Goal: Task Accomplishment & Management: Complete application form

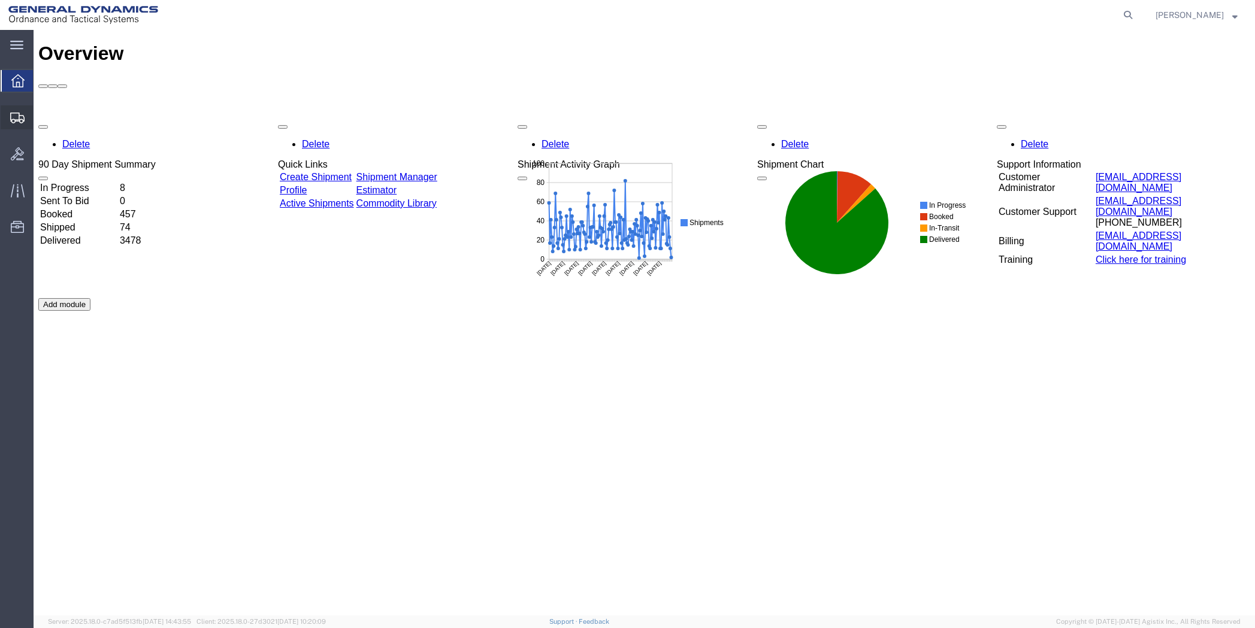
click at [0, 0] on span "Create Shipment" at bounding box center [0, 0] width 0 height 0
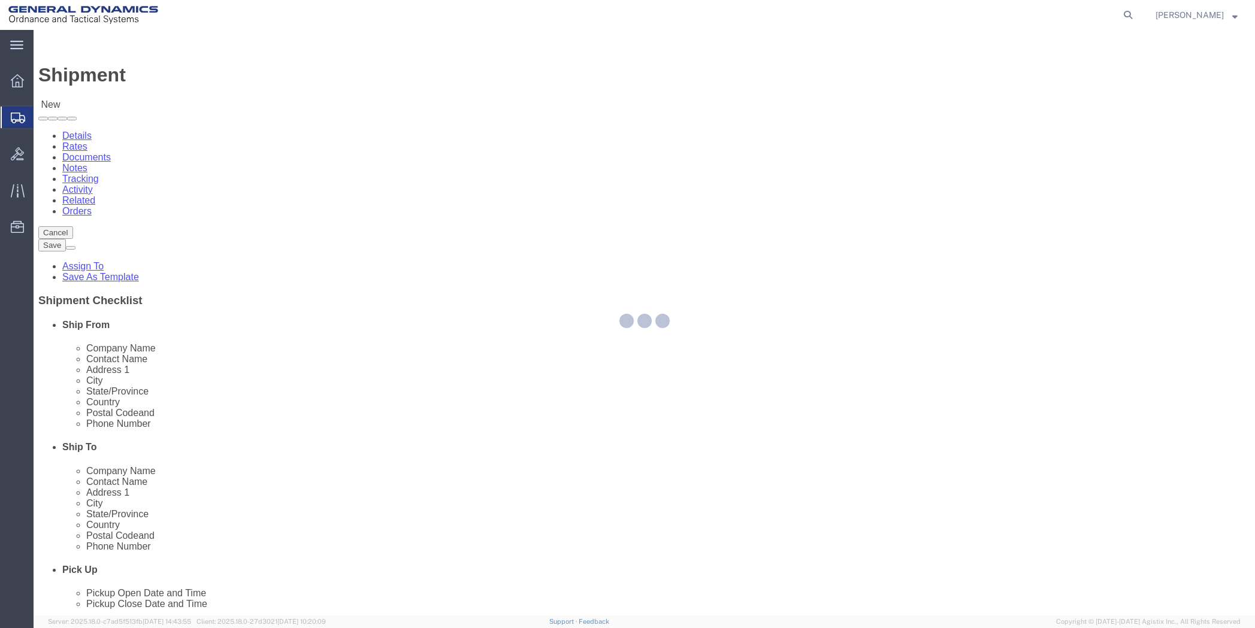
select select
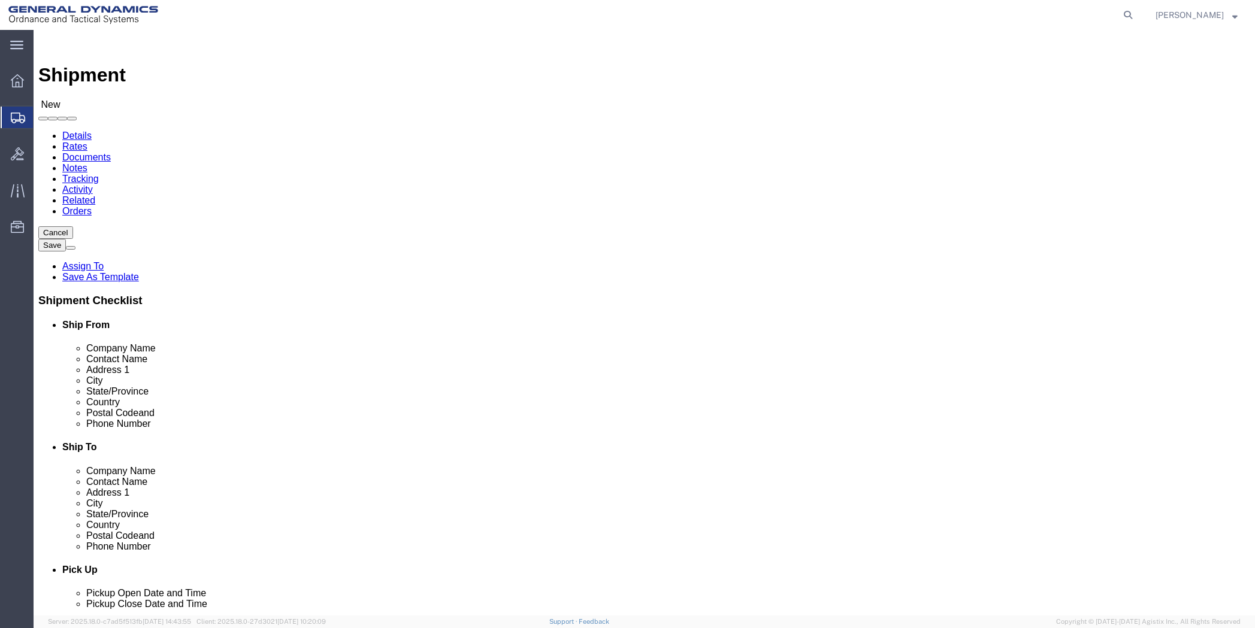
click input "text"
type input "[PERSON_NAME]"
click p "- General Dynamics - OTS - ([PERSON_NAME]) 19850 IH 635, Mesquite, [GEOGRAPHIC_…"
select select "[GEOGRAPHIC_DATA]"
type input "[PERSON_NAME]"
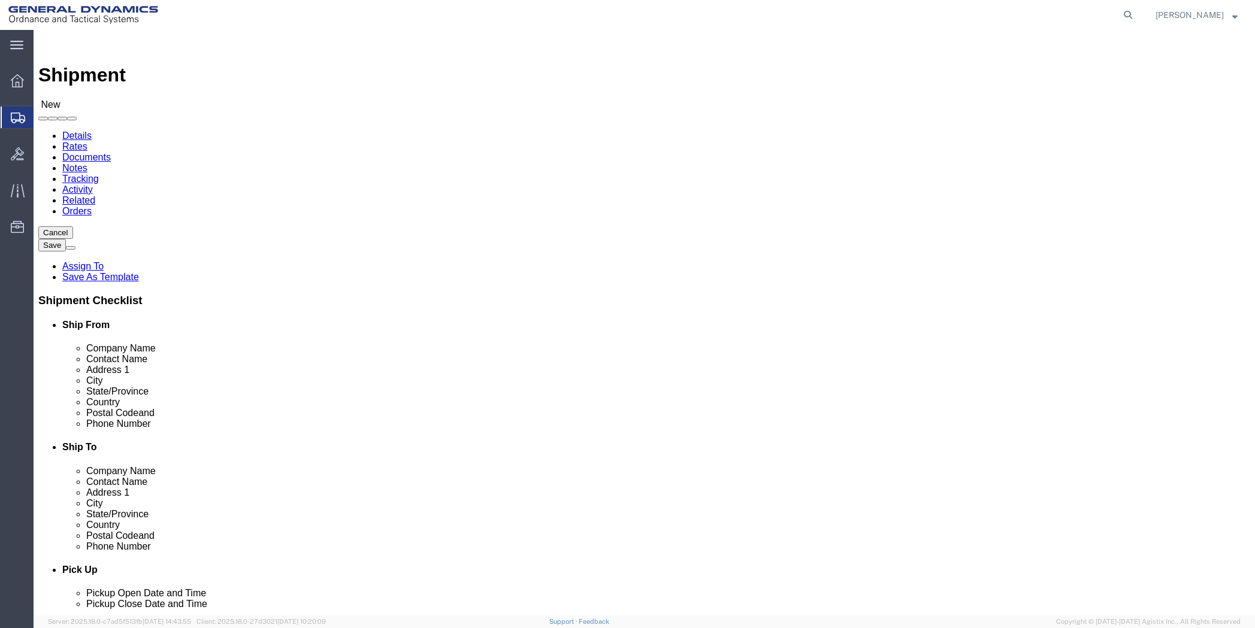
click input "text"
type input "m"
click input "text"
type input "[PERSON_NAME]"
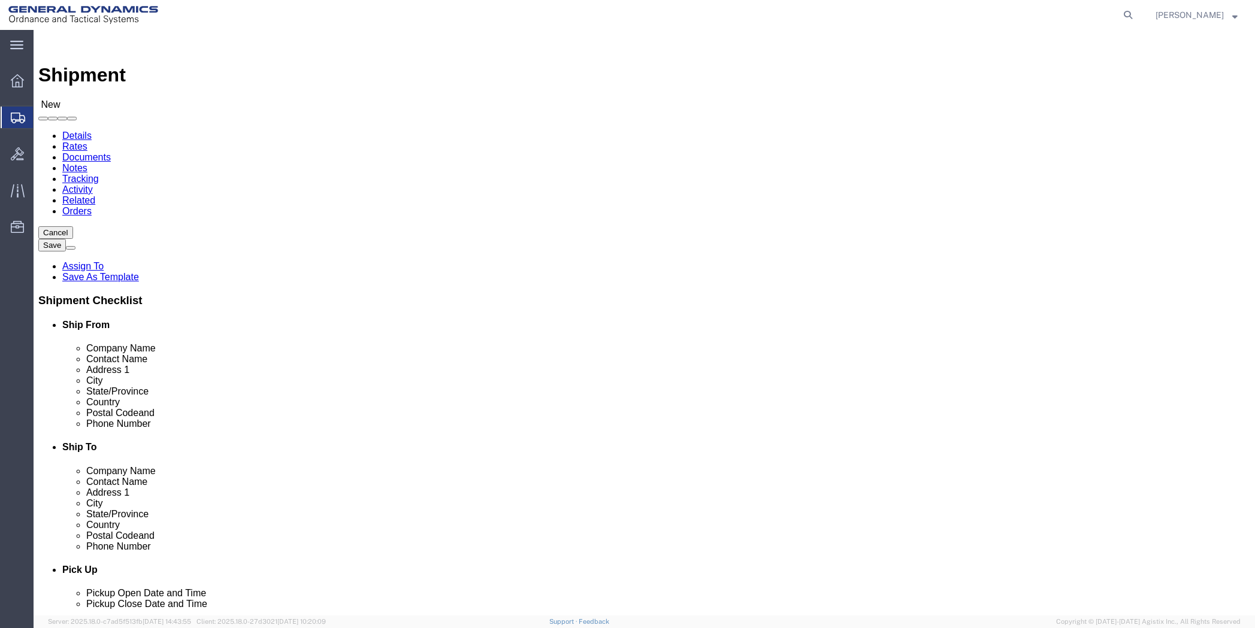
scroll to position [120, 0]
click p "- Polaris Laboratories - ([PERSON_NAME]) [STREET_ADDRESS][PERSON_NAME]"
select select "[GEOGRAPHIC_DATA]"
type input "[PERSON_NAME]"
click input "text"
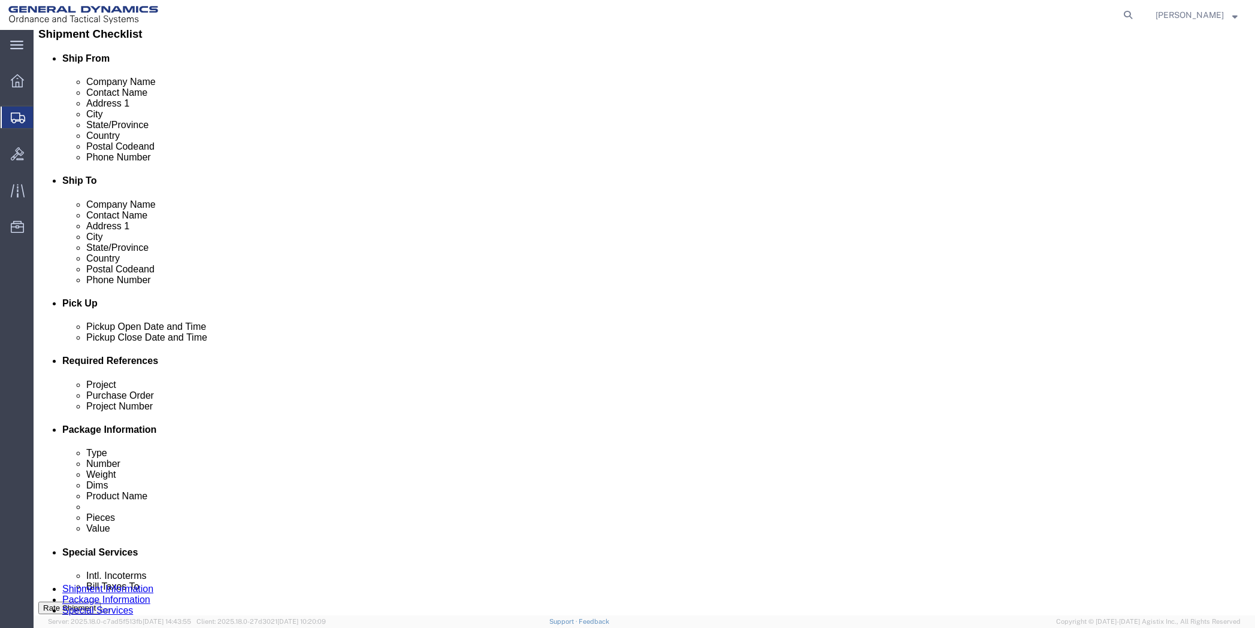
scroll to position [300, 0]
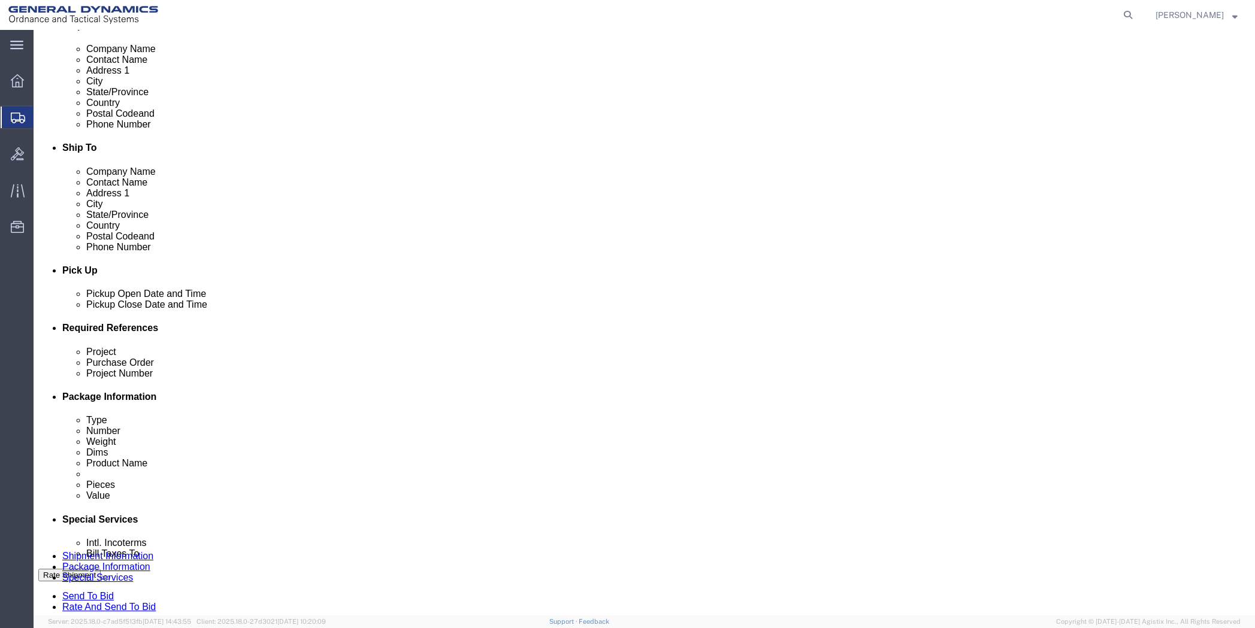
type input "[PHONE_NUMBER]"
click input "text"
type input "50SOO"
type input "NA"
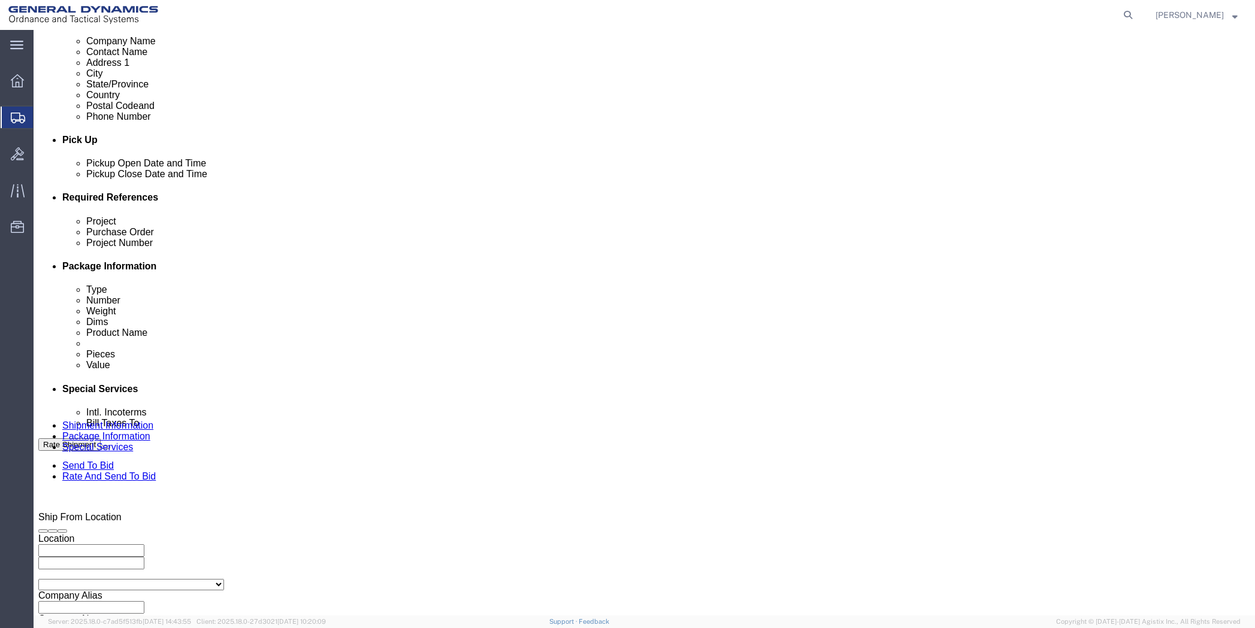
scroll to position [443, 0]
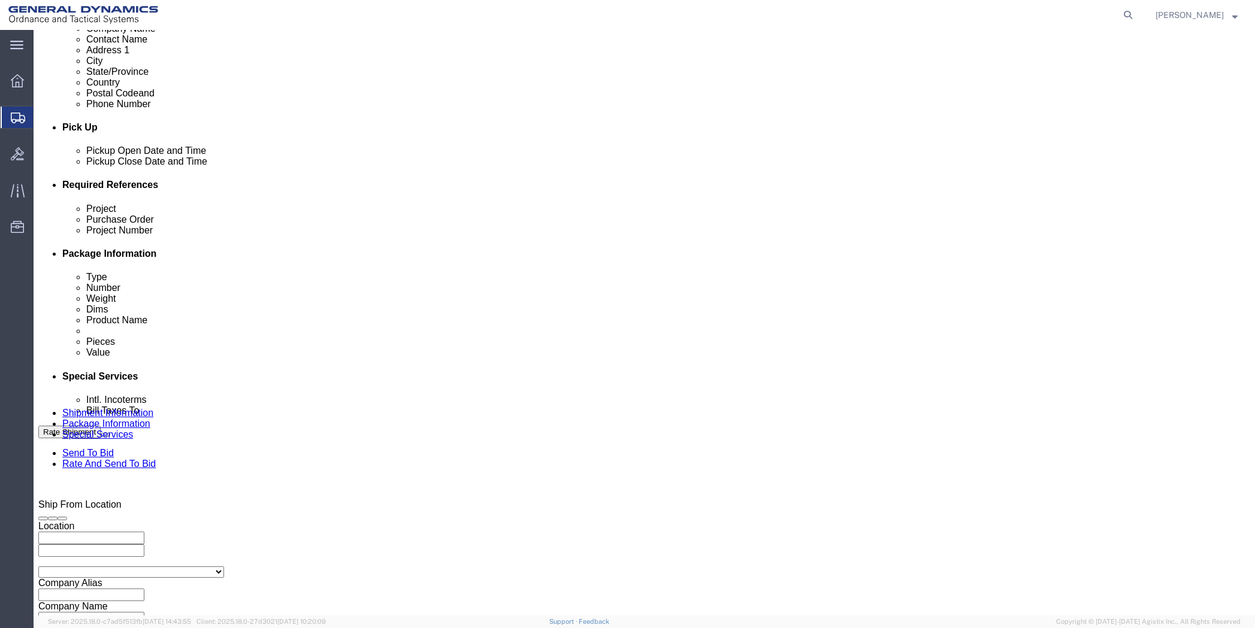
type input "NA"
click button "Continue"
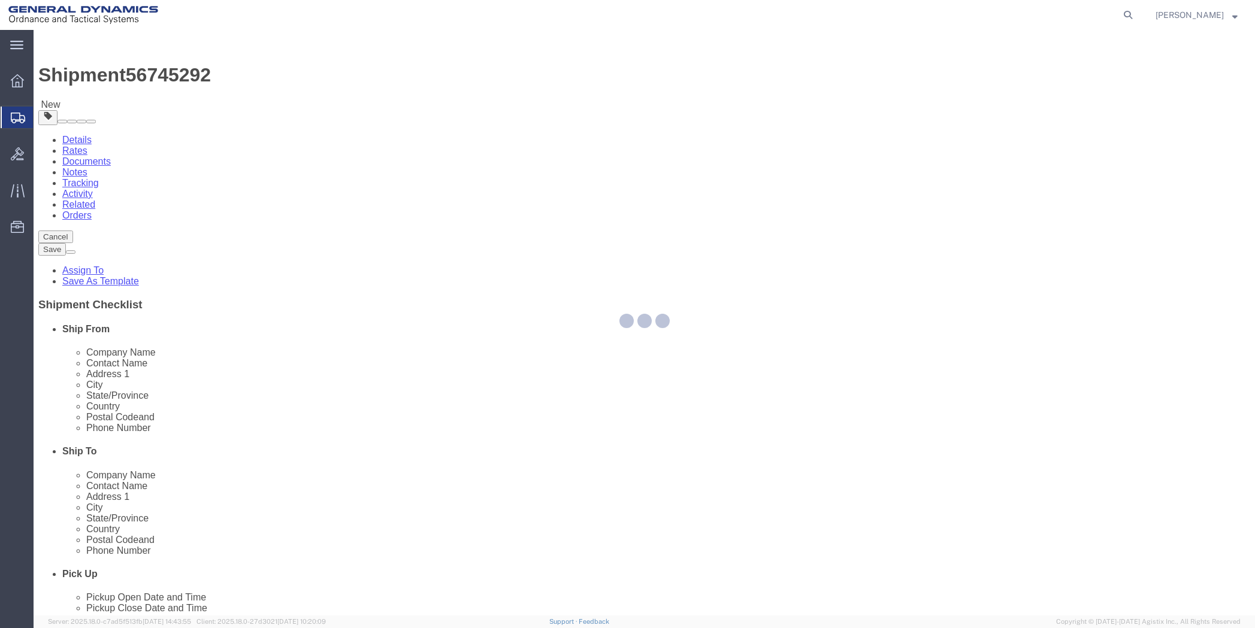
select select "CBOX"
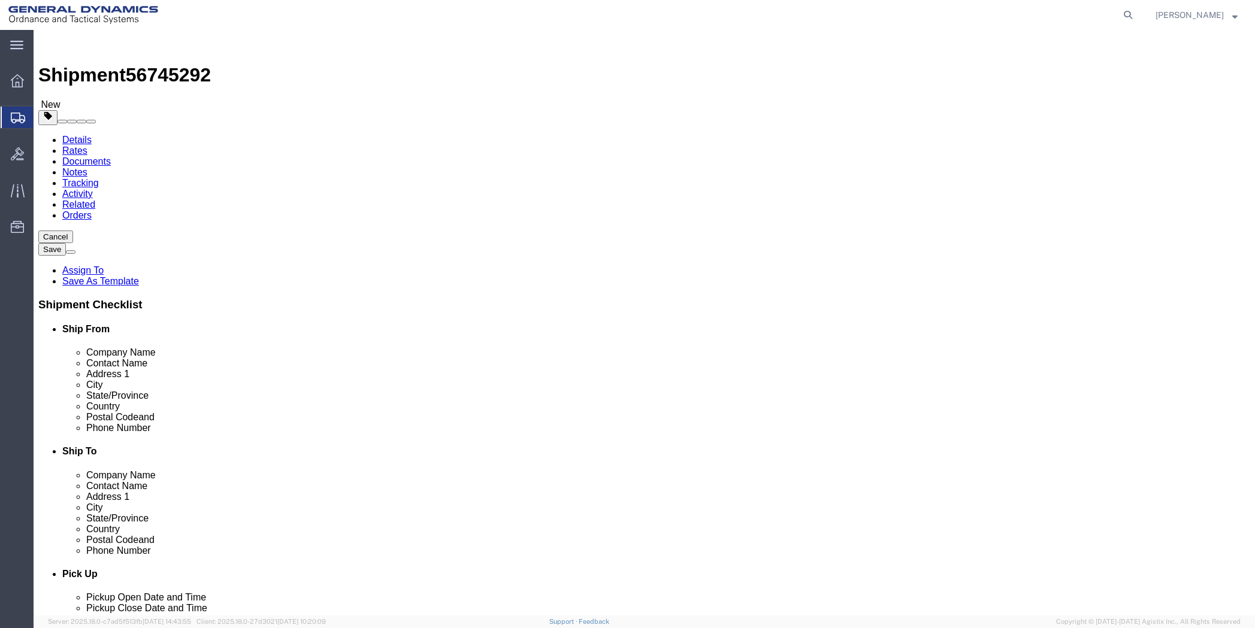
click input "text"
type input "9"
type input "8"
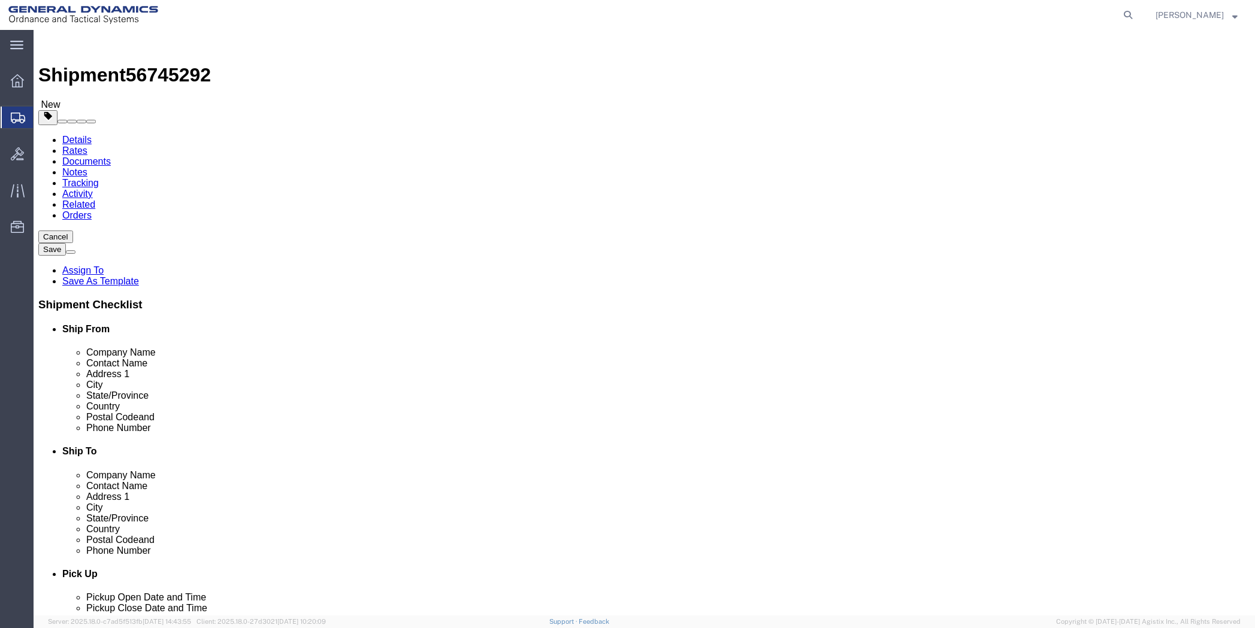
click div "x Package Type Select Bale(s) Basket(s) Bolt(s) Bottle(s) Buckets Bulk Bundle(s…"
click link "Add Content"
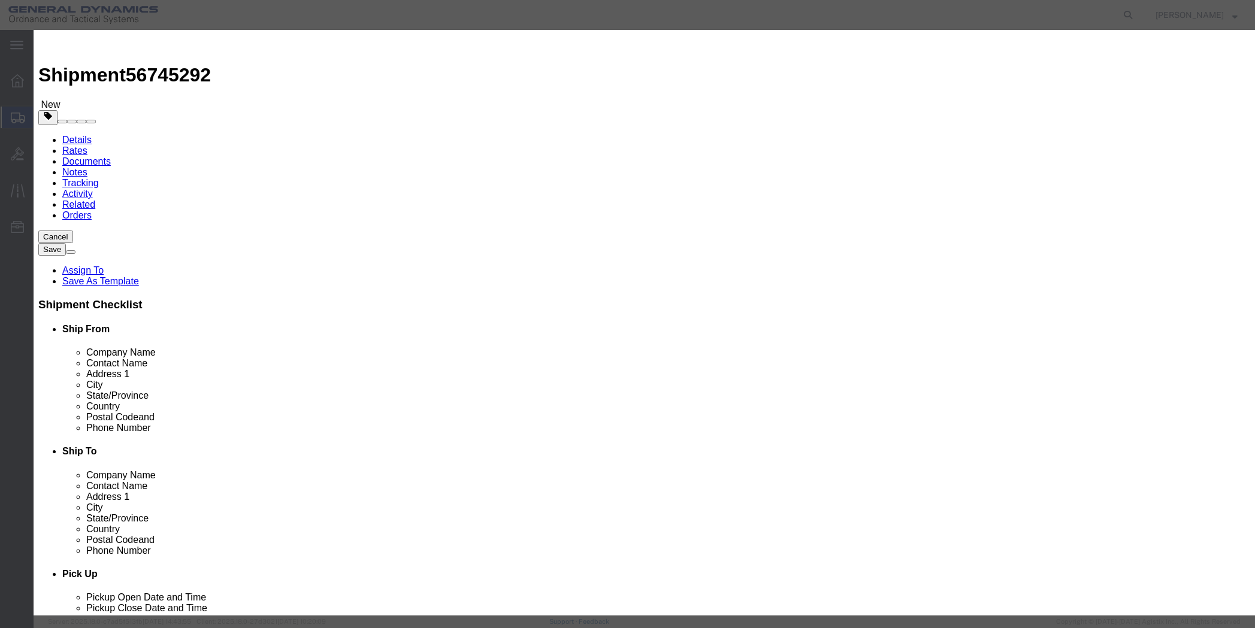
click input "text"
type input "sampels"
click input "0"
type input "01"
click input "text"
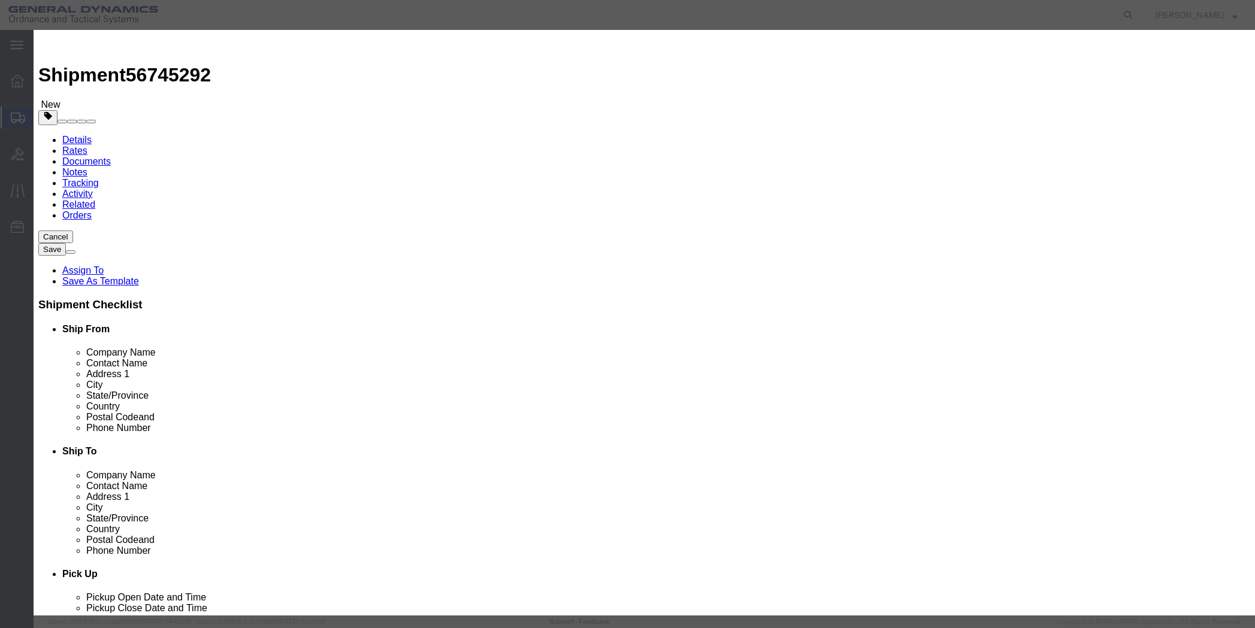
type input "500"
click select "Select 50 55 60 65 70 85 92.5 100 125 175 250 300 400"
select select "50"
click select "Select 50 55 60 65 70 85 92.5 100 125 175 250 300 400"
click button "Save & Close"
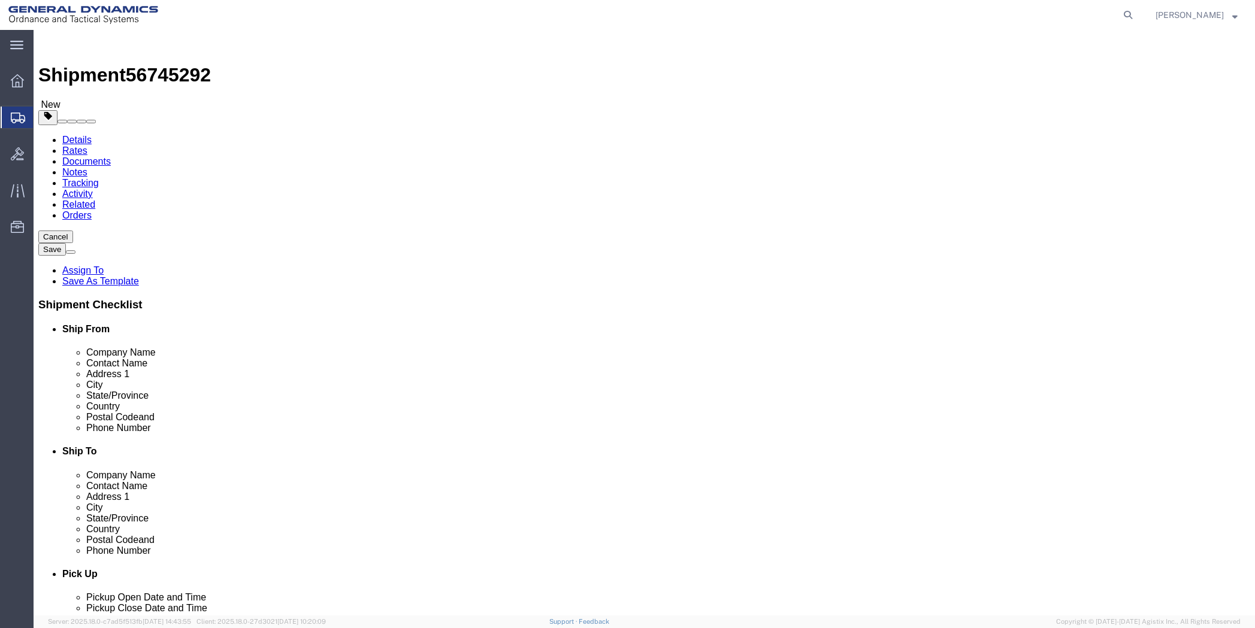
click button "Continue"
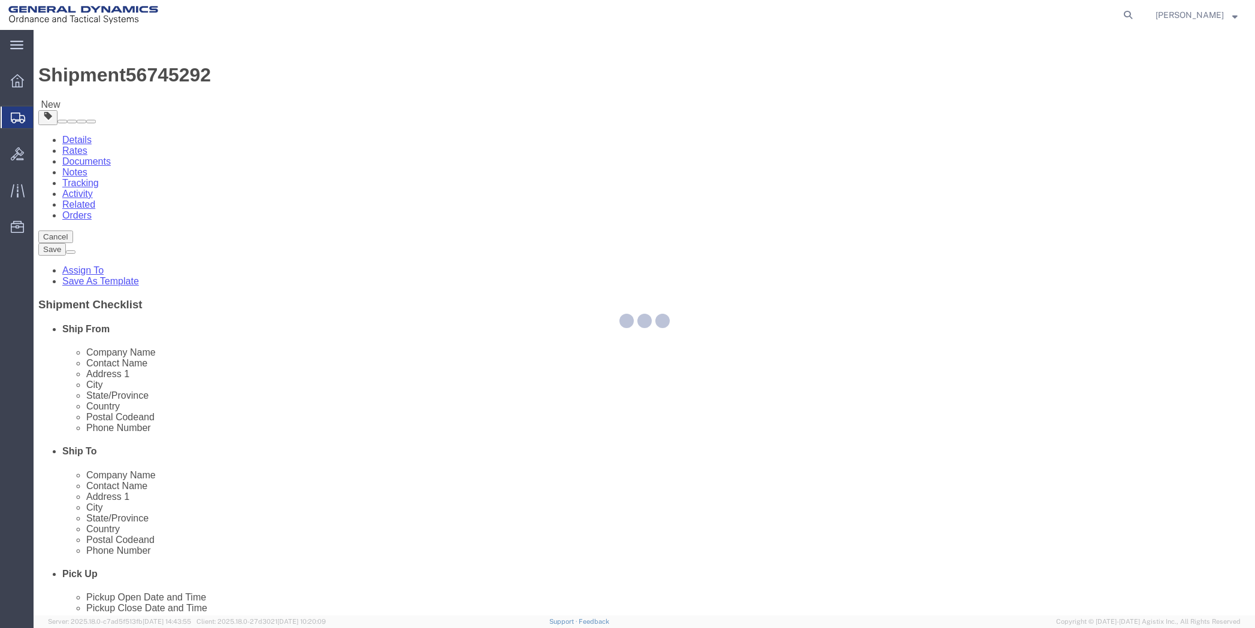
select select
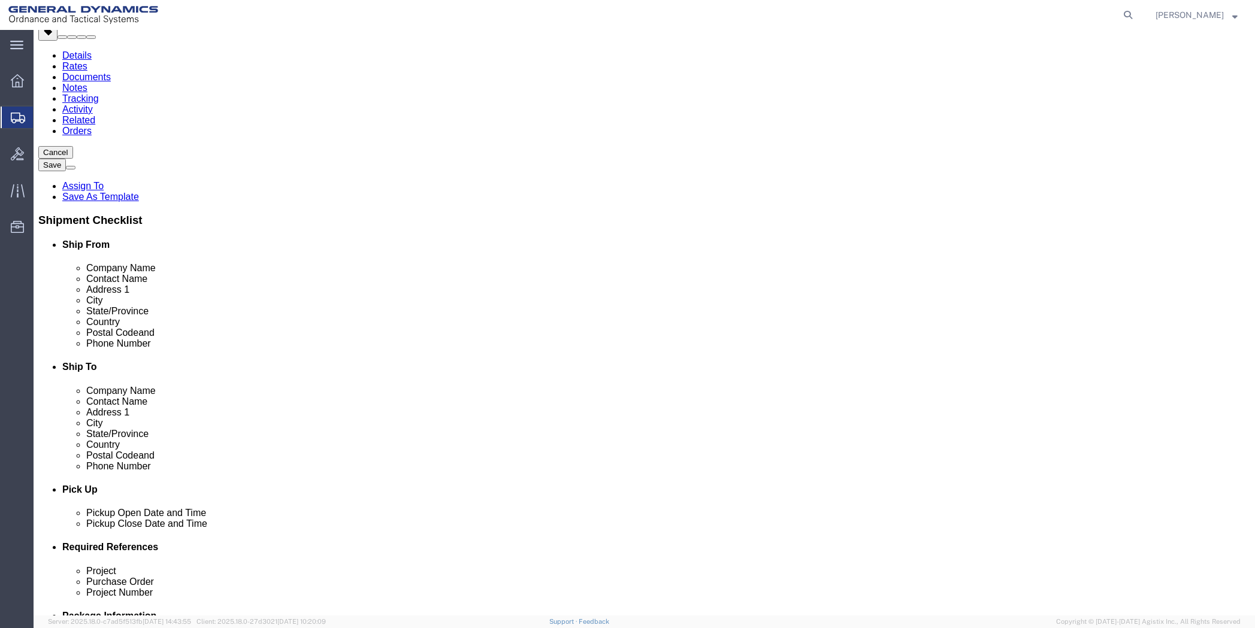
scroll to position [300, 0]
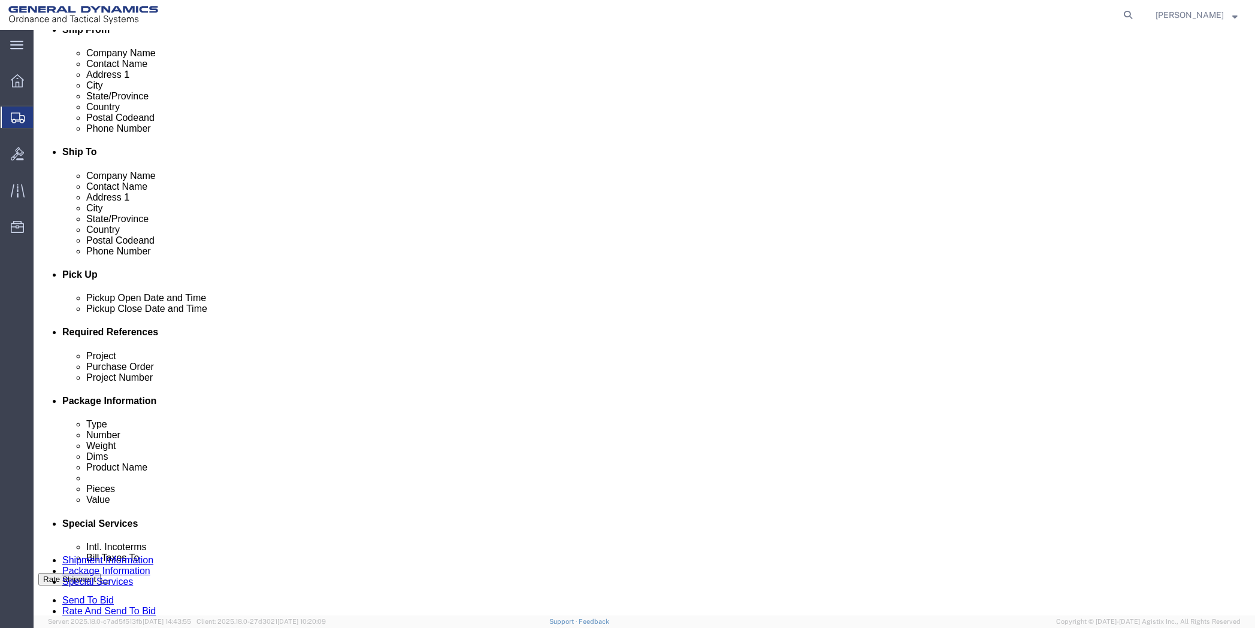
click select "Select Buyer Cost Center Department Operations Number Order Number Sales Person"
select select "DEPARTMENT"
click select "Select Buyer Cost Center Department Operations Number Order Number Sales Person"
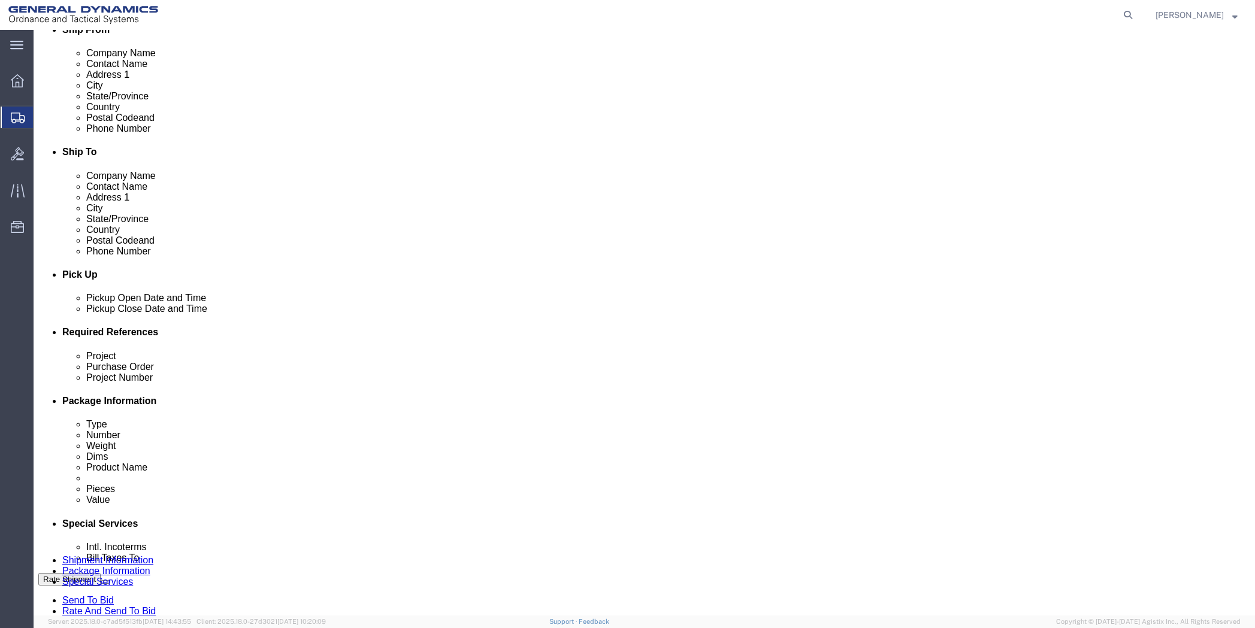
click select "Select [GEOGRAPHIC_DATA] [GEOGRAPHIC_DATA] [GEOGRAPHIC_DATA] [GEOGRAPHIC_DATA] …"
select select "1923981"
click select "Select [GEOGRAPHIC_DATA] [GEOGRAPHIC_DATA] [GEOGRAPHIC_DATA] [GEOGRAPHIC_DATA] …"
click select "Select DHL FedEx Express UPS"
select select "FedEx Express"
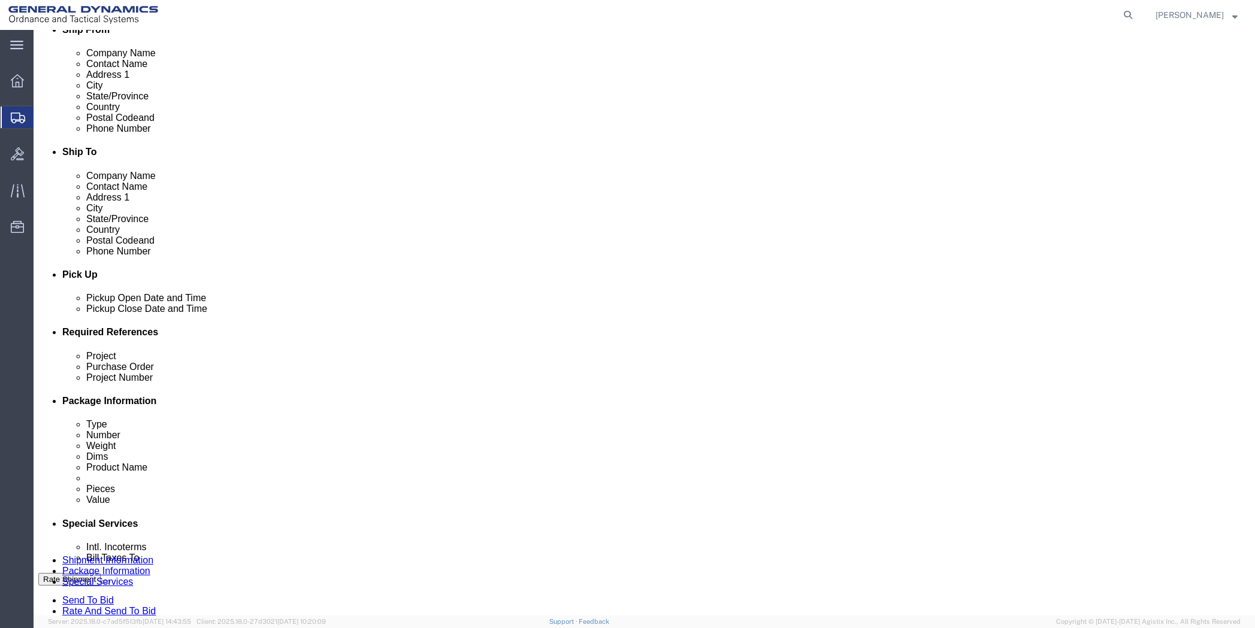
click select "Select DHL FedEx Express UPS"
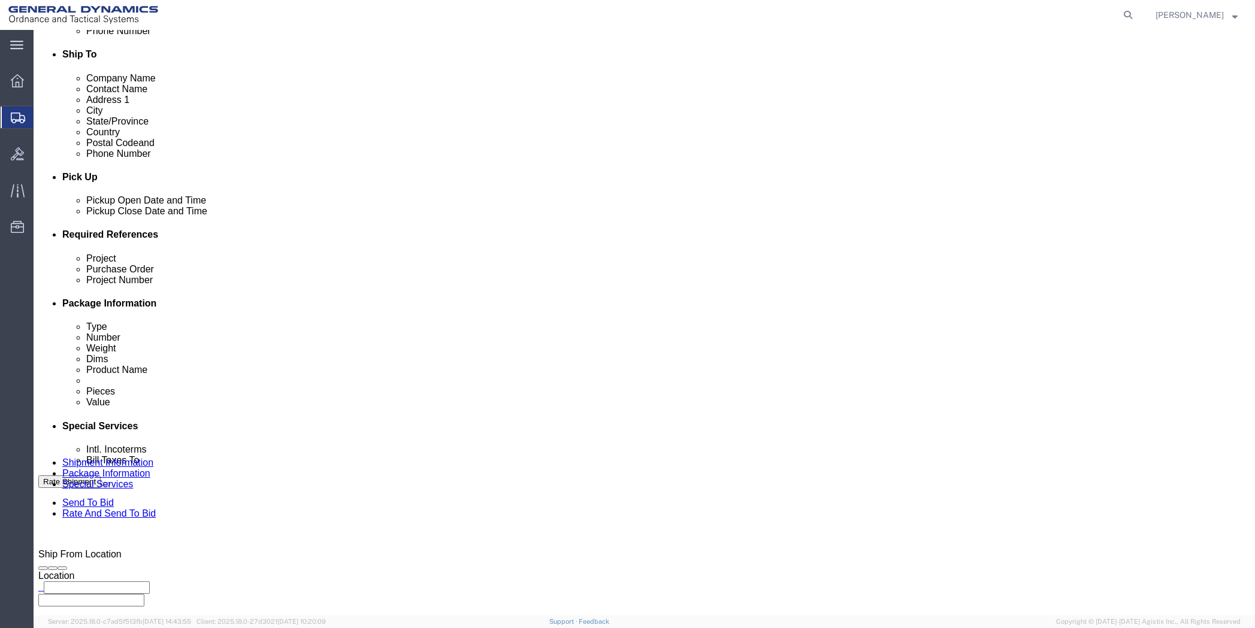
scroll to position [479, 0]
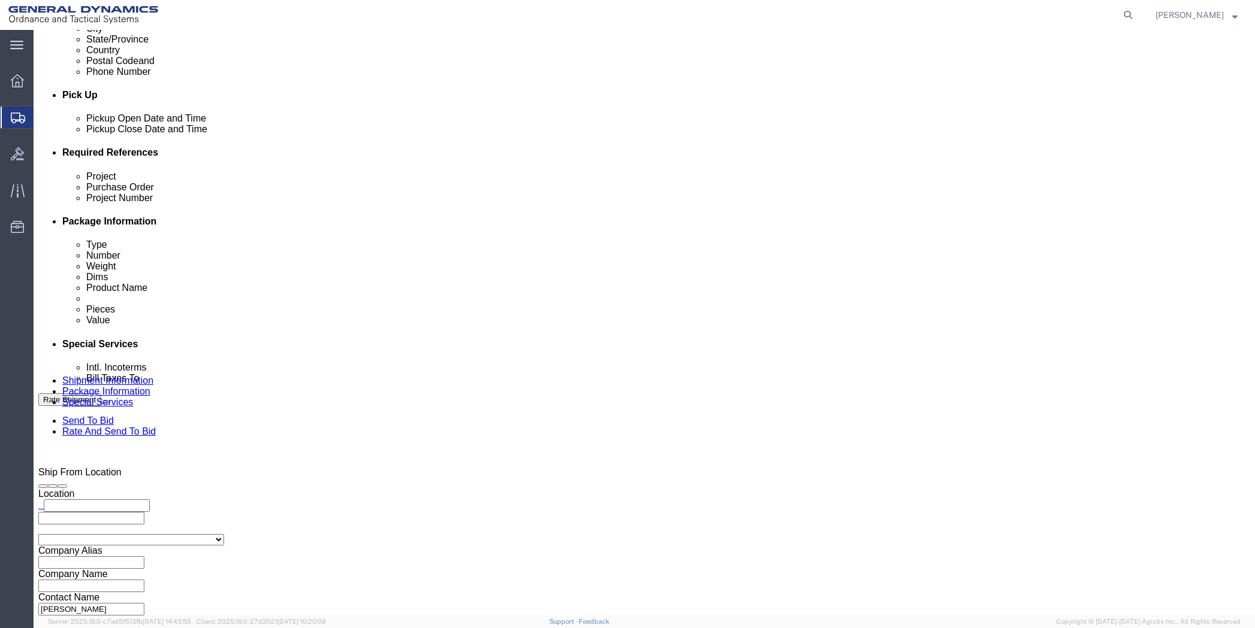
click input "text"
type input "201518662"
drag, startPoint x: 293, startPoint y: 416, endPoint x: 167, endPoint y: 439, distance: 127.8
click div "Company Name General Dynamics OTS % Data2Logistics Address 1 [STREET_ADDRESS] C…"
type input "PO BOX 51050"
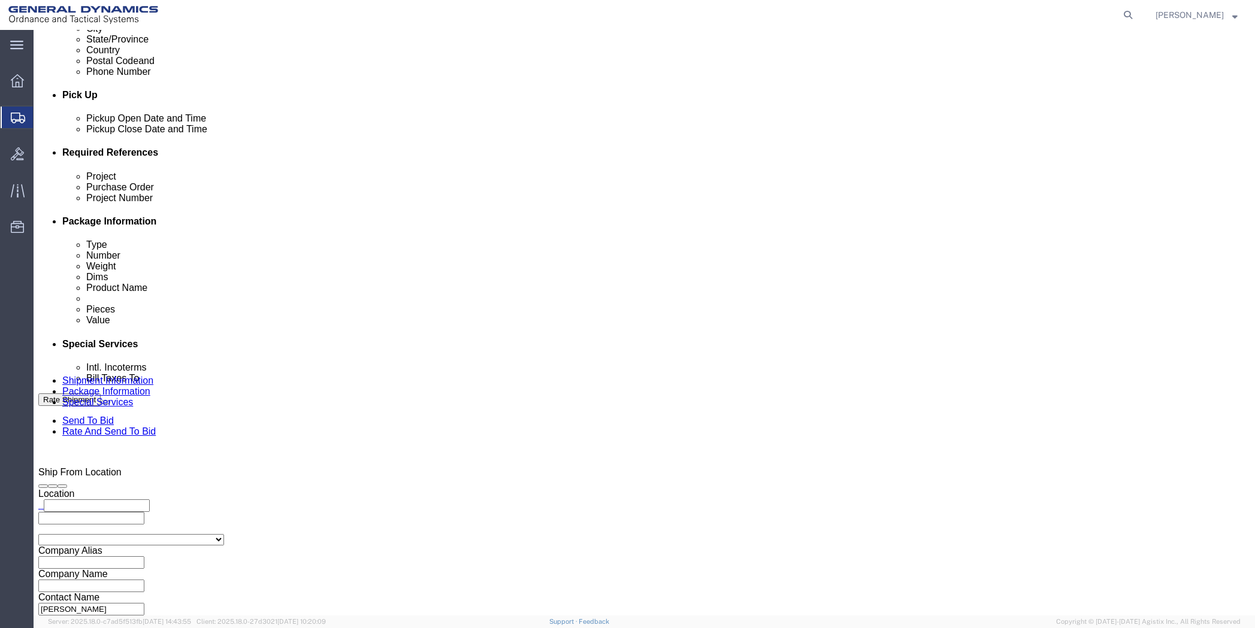
drag, startPoint x: 739, startPoint y: 393, endPoint x: 628, endPoint y: 401, distance: 111.7
click div "Contact Name [PERSON_NAME]"
click button "Rate Shipment"
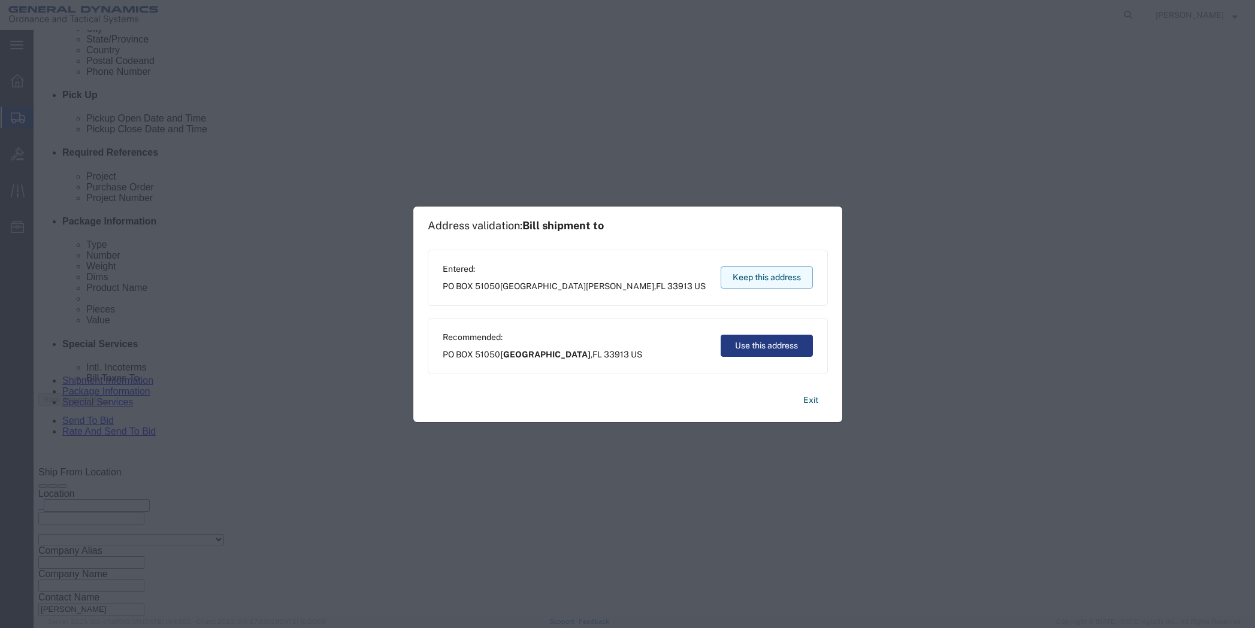
click at [781, 283] on button "Keep this address" at bounding box center [767, 278] width 92 height 22
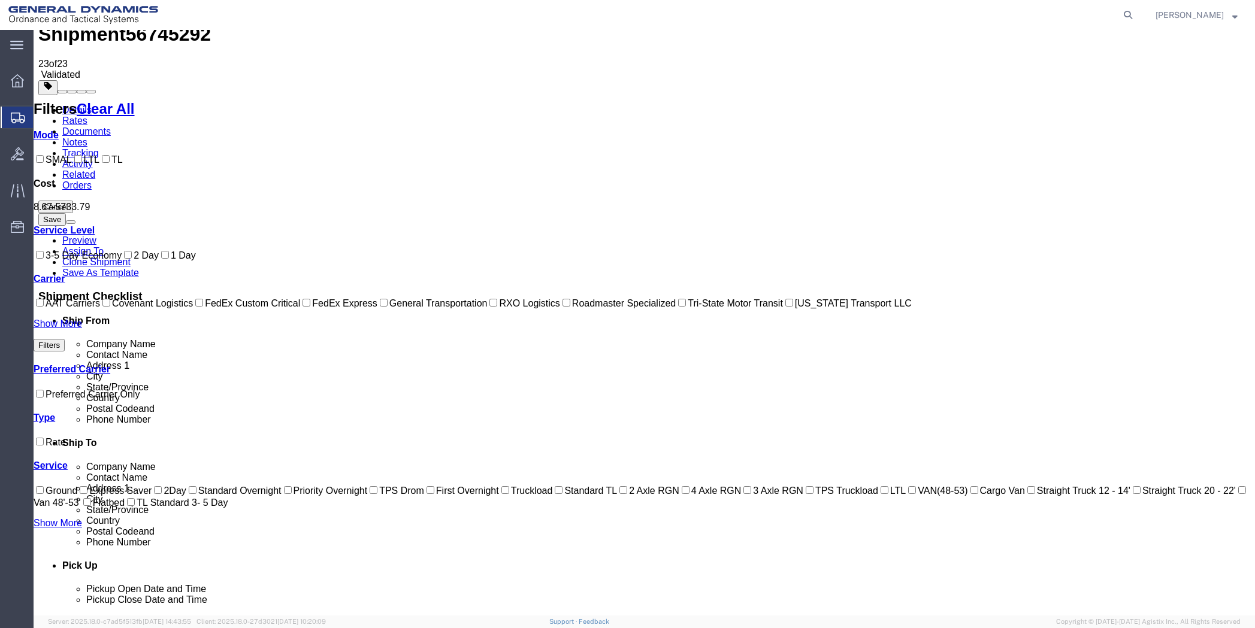
scroll to position [0, 0]
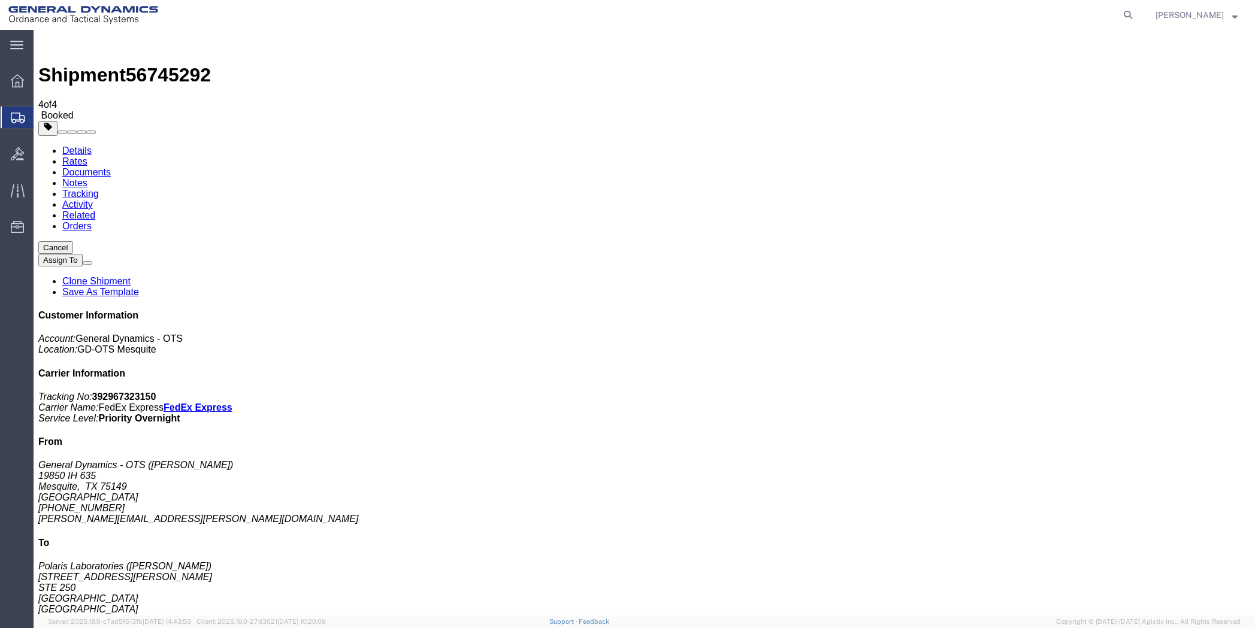
click at [77, 146] on link "Details" at bounding box center [76, 151] width 29 height 10
click link "Schedule pickup request"
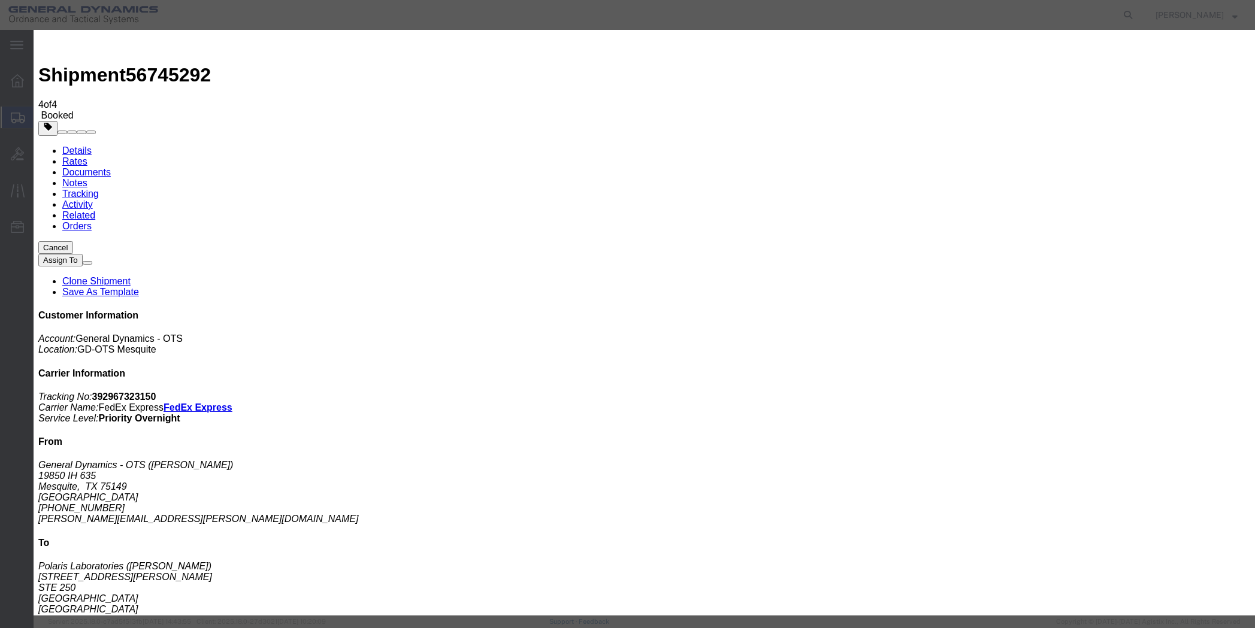
click button "button"
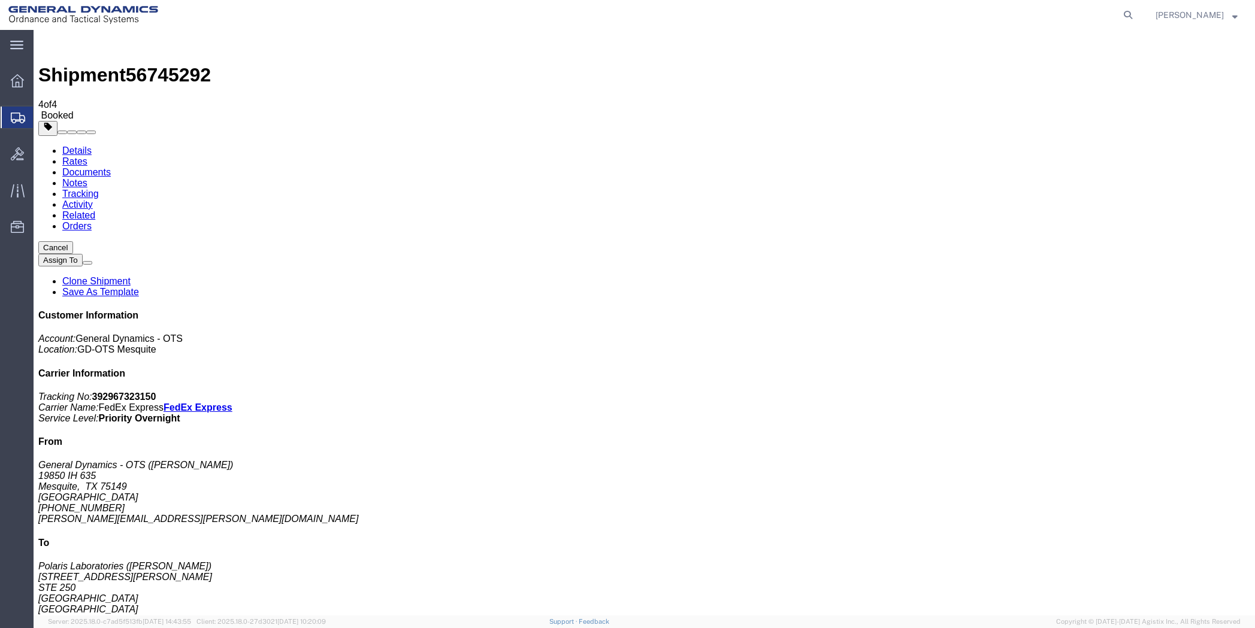
click span "button"
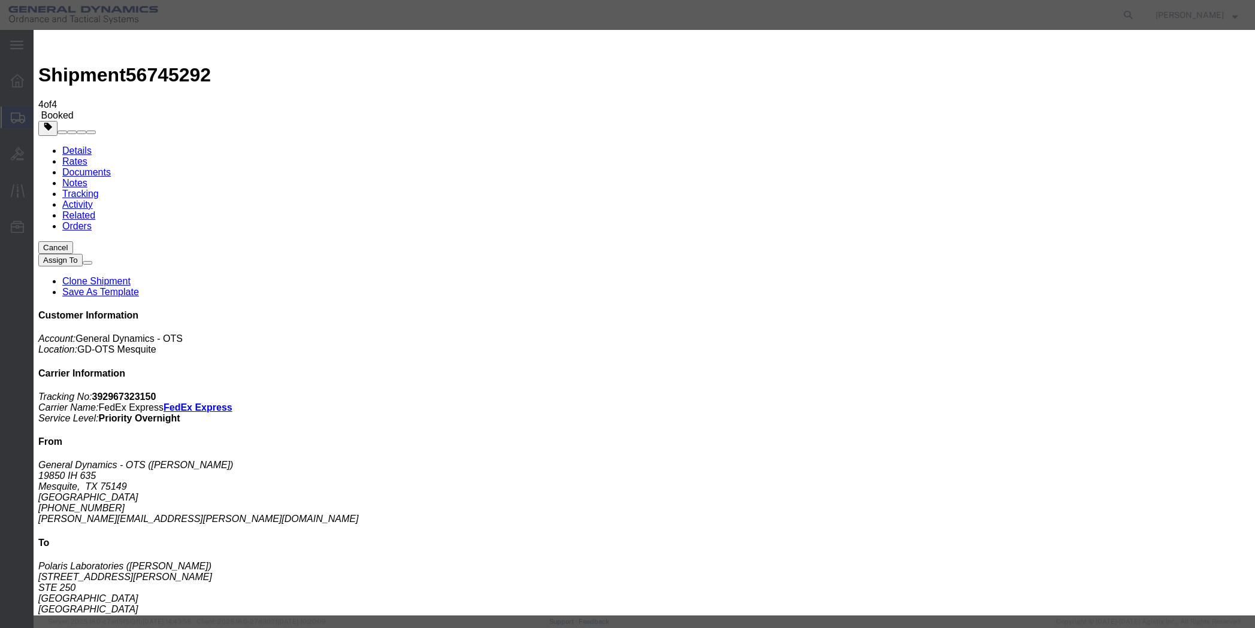
click div "[DATE] 11:00 AM"
type input "12:00 PM"
click button "Apply"
click div "[DATE] 1:00 PM"
type input "4:00 PM"
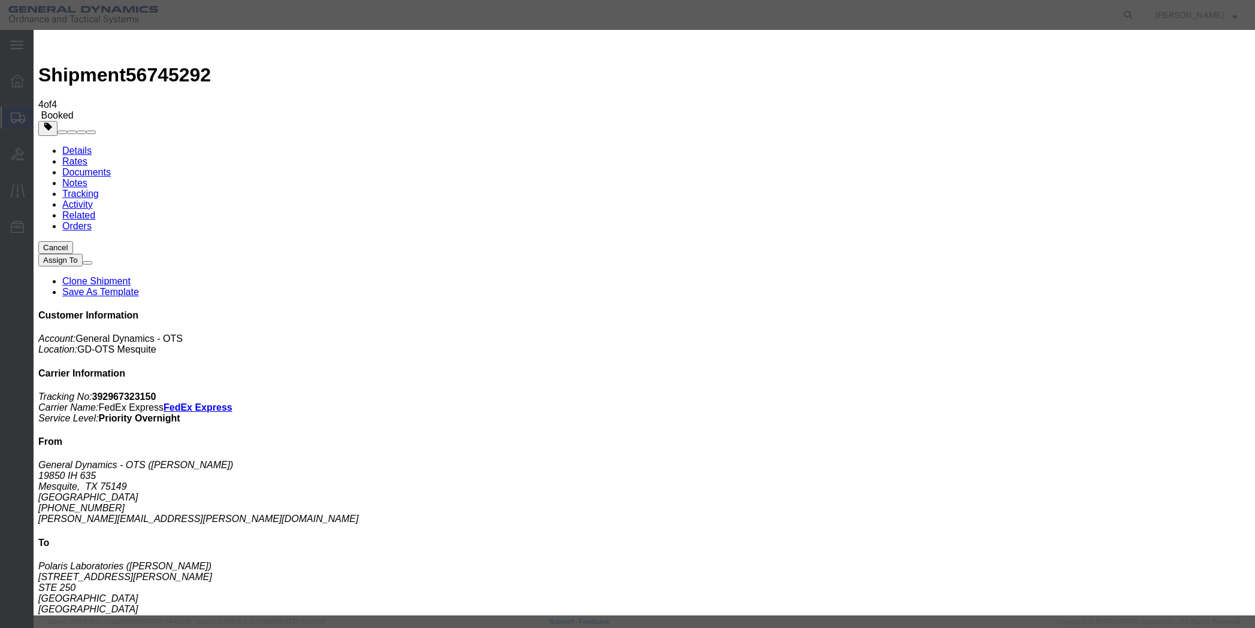
click button "Apply"
click button "Save"
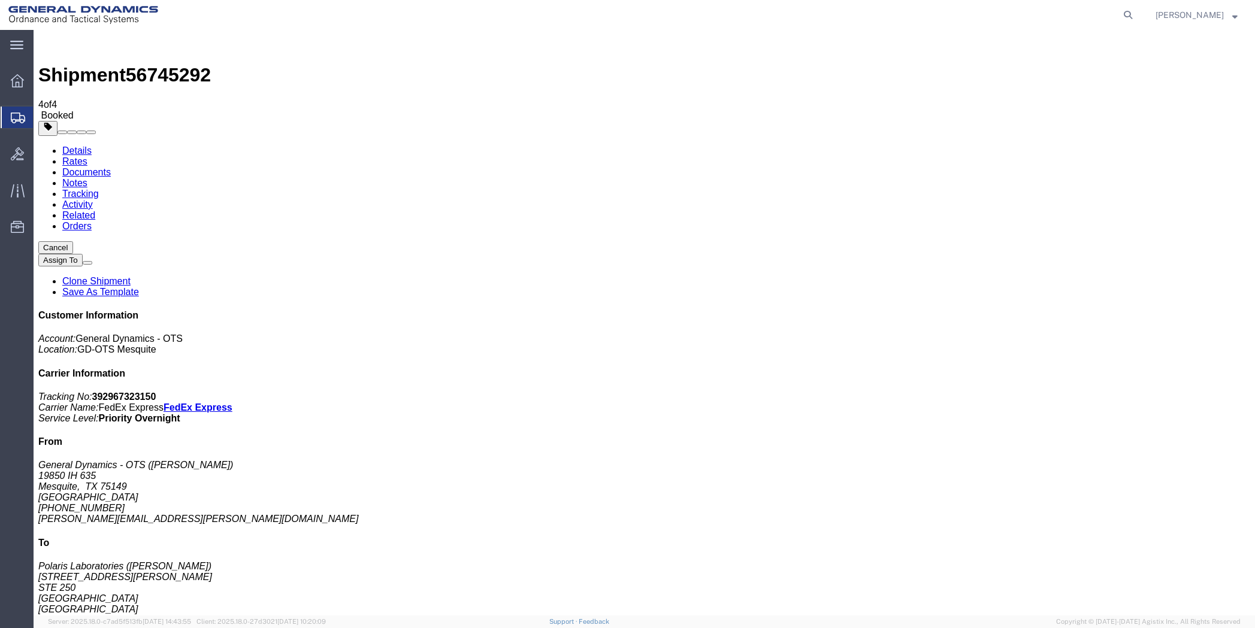
click button "Close"
